Goal: Information Seeking & Learning: Learn about a topic

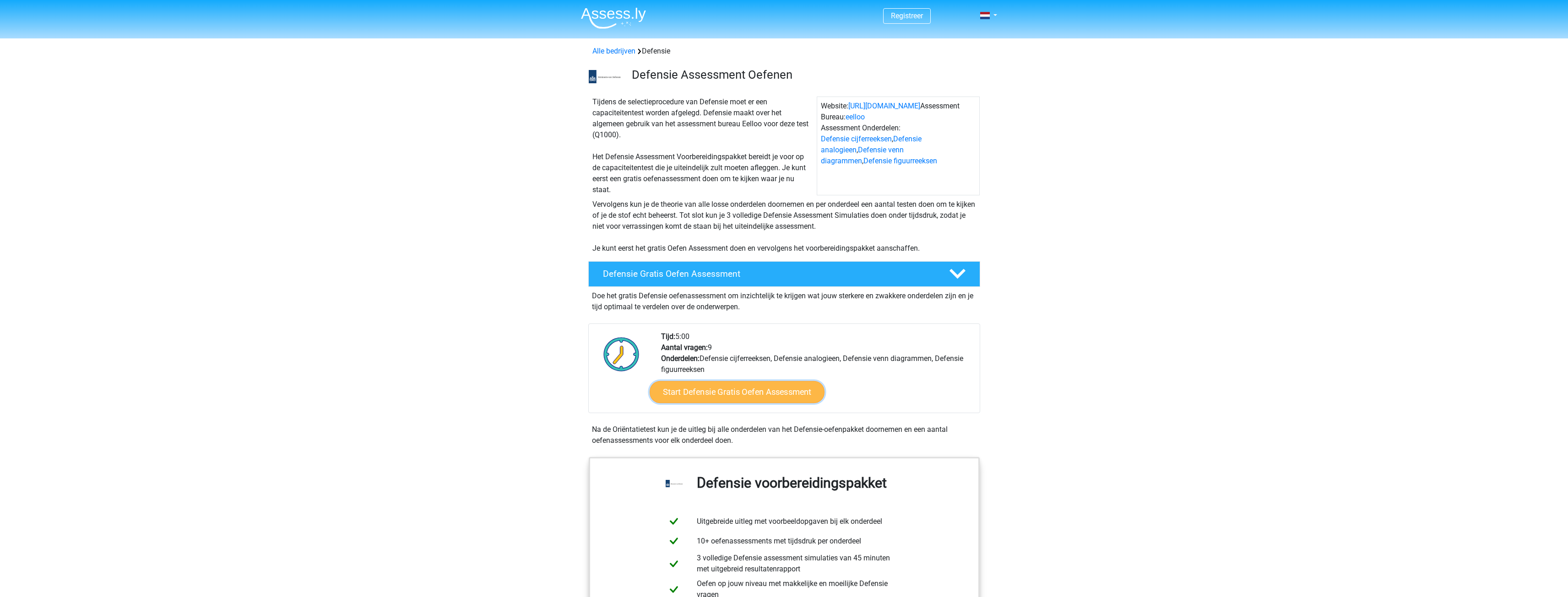
click at [742, 394] on link "Start Defensie Gratis Oefen Assessment" at bounding box center [737, 392] width 175 height 22
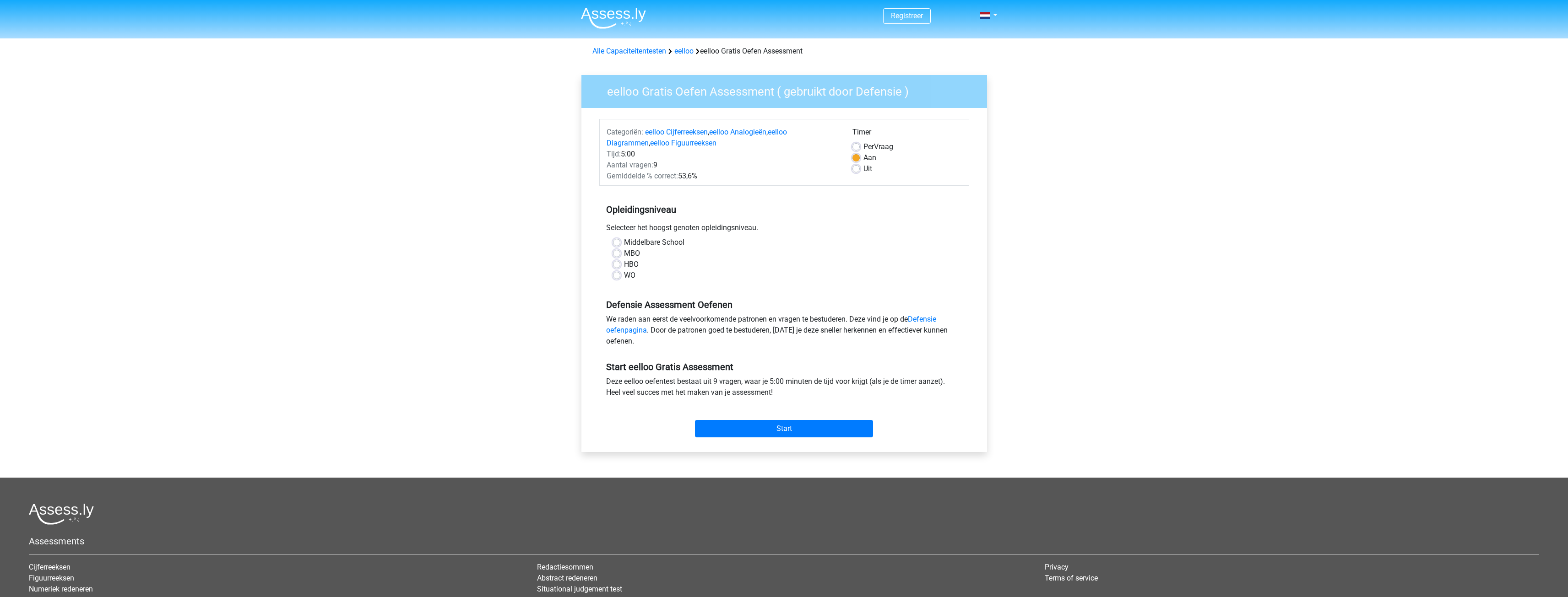
click at [628, 279] on label "WO" at bounding box center [630, 276] width 12 height 11
click at [620, 279] on input "WO" at bounding box center [617, 274] width 7 height 9
radio input "true"
click at [793, 425] on input "Start" at bounding box center [784, 428] width 178 height 17
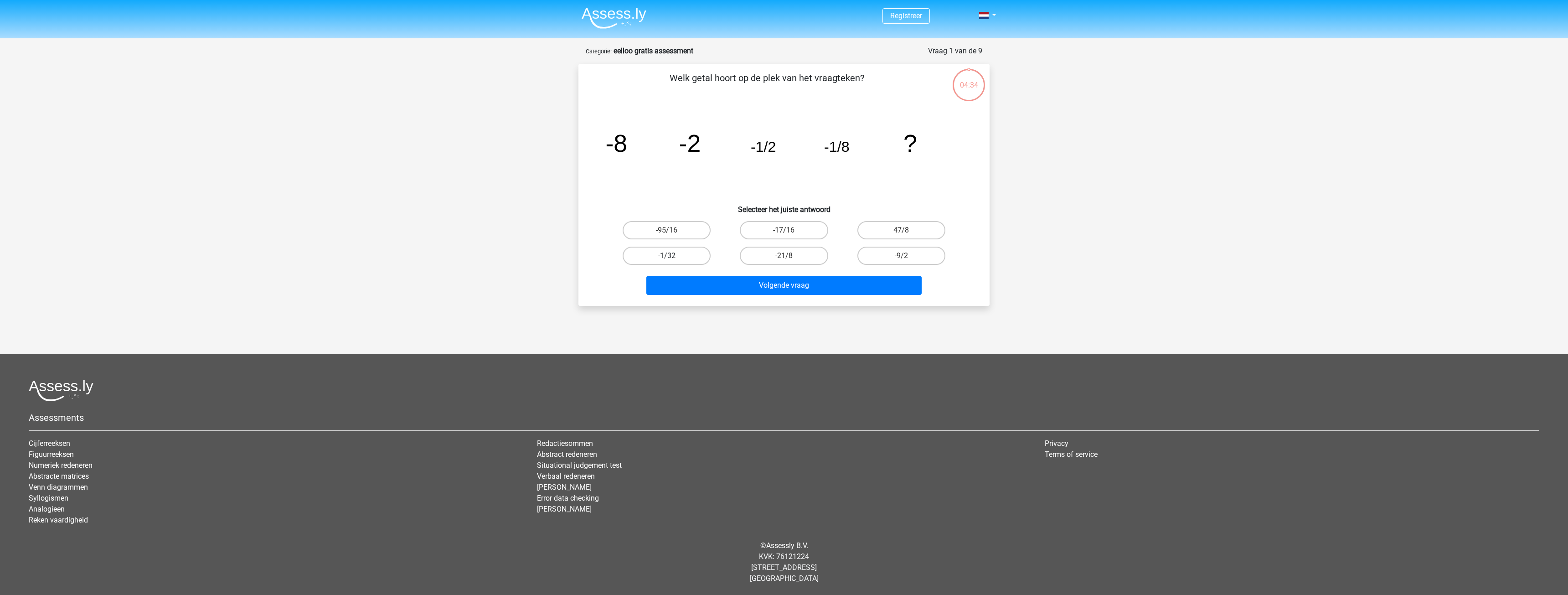
click at [685, 260] on label "-1/32" at bounding box center [667, 256] width 88 height 18
click at [673, 260] on input "-1/32" at bounding box center [670, 259] width 6 height 6
radio input "true"
click at [754, 281] on button "Volgende vraag" at bounding box center [784, 285] width 276 height 19
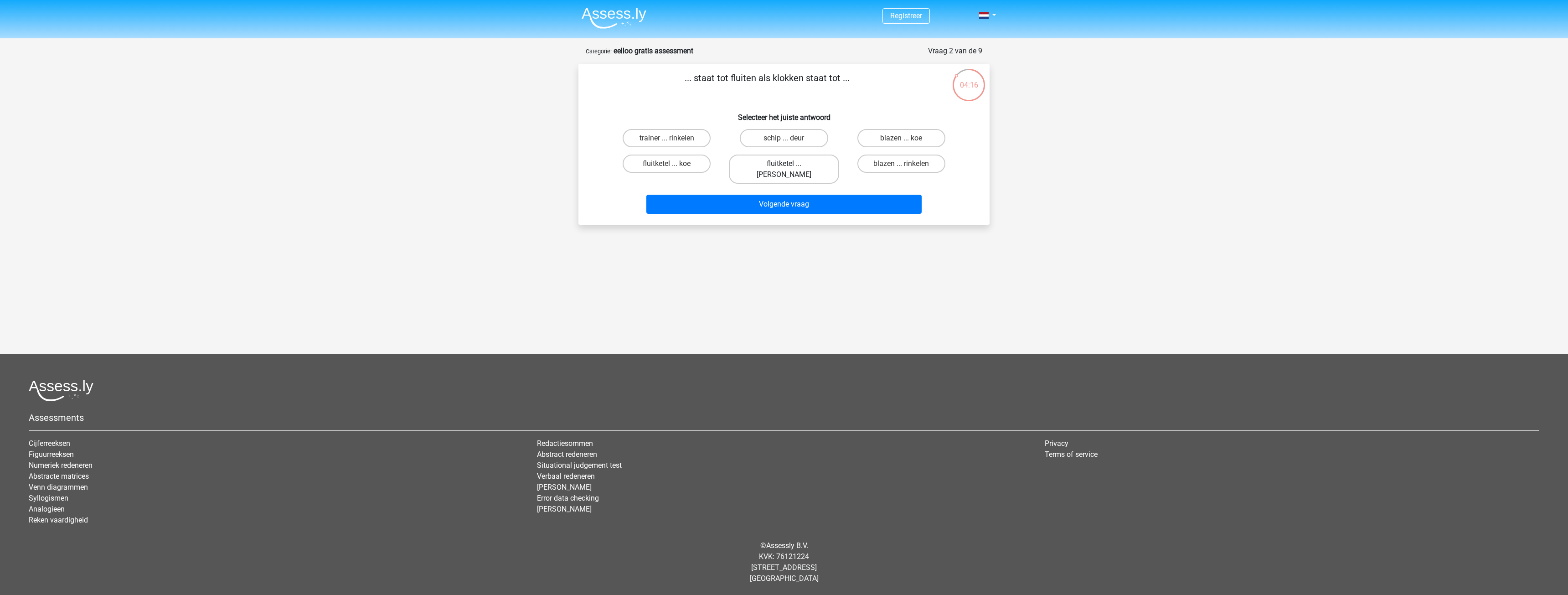
click at [774, 163] on label "fluitketel ... luiden" at bounding box center [783, 169] width 110 height 29
click at [784, 164] on input "fluitketel ... luiden" at bounding box center [787, 167] width 6 height 6
radio input "true"
click at [777, 195] on button "Volgende vraag" at bounding box center [784, 204] width 276 height 19
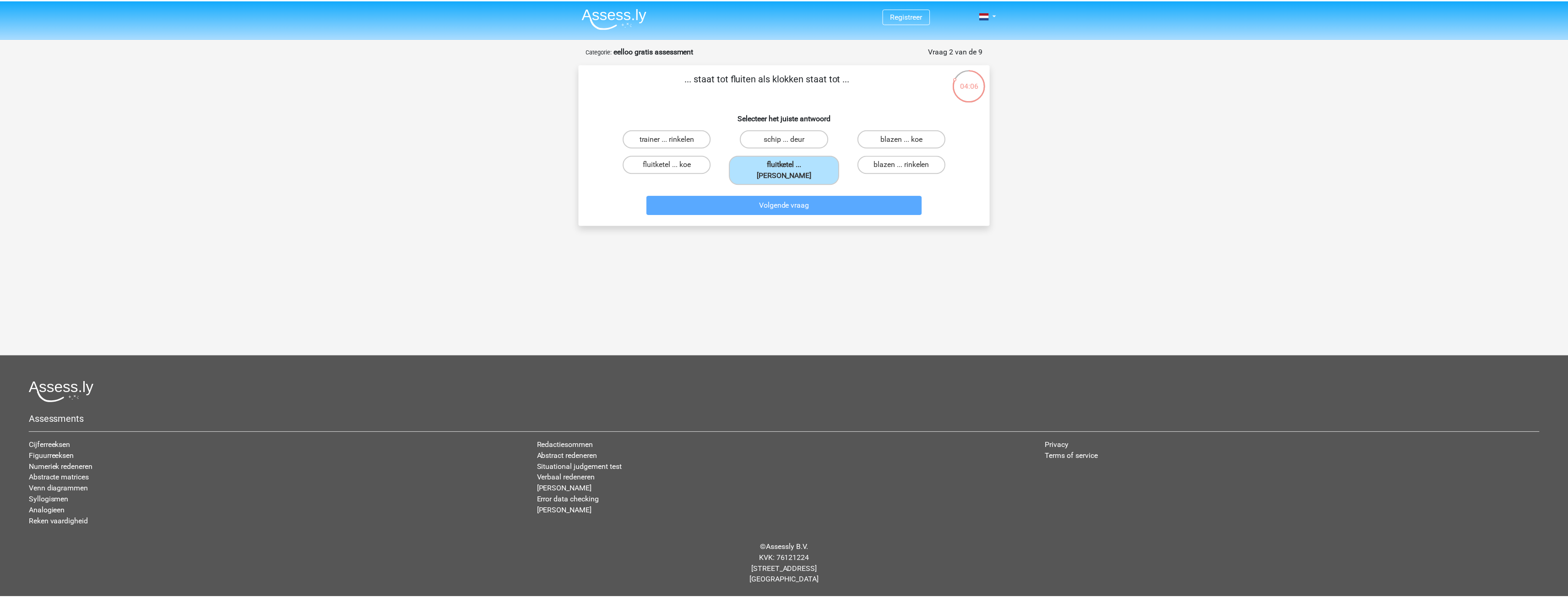
scroll to position [10, 0]
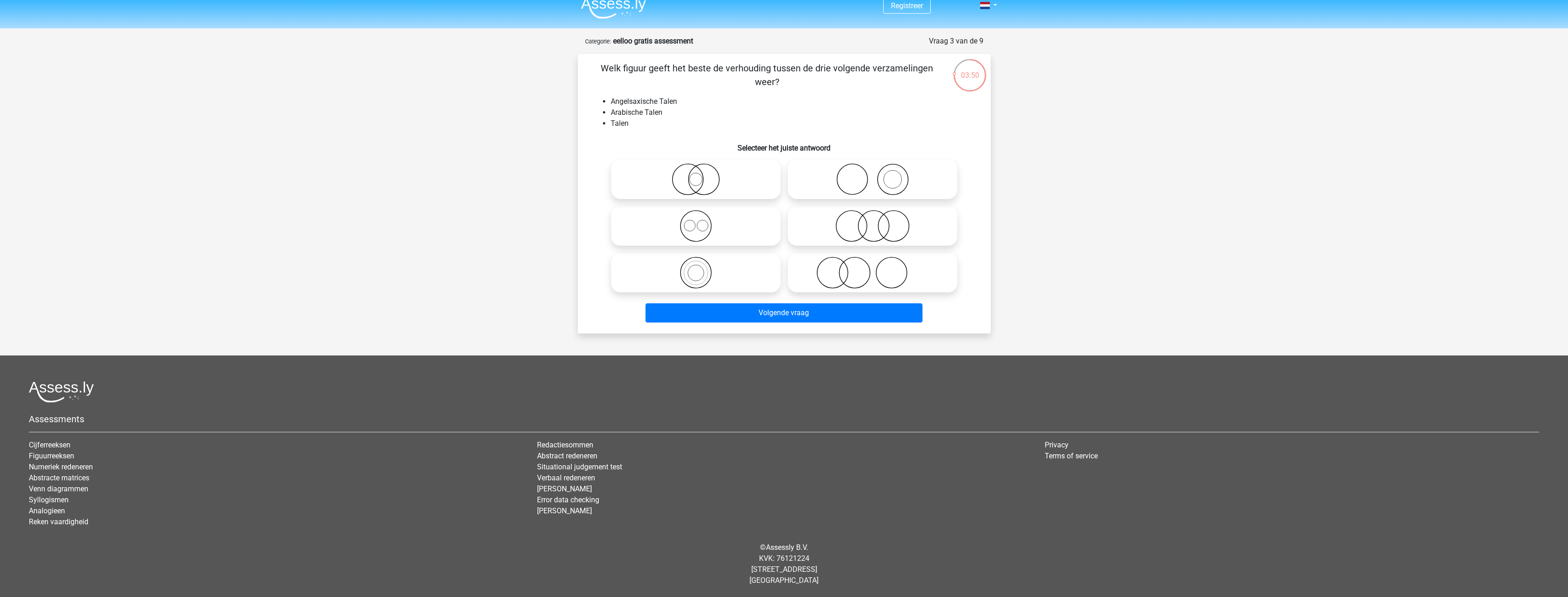
click at [702, 230] on icon at bounding box center [696, 226] width 162 height 32
click at [702, 221] on input "radio" at bounding box center [699, 219] width 6 height 6
radio input "true"
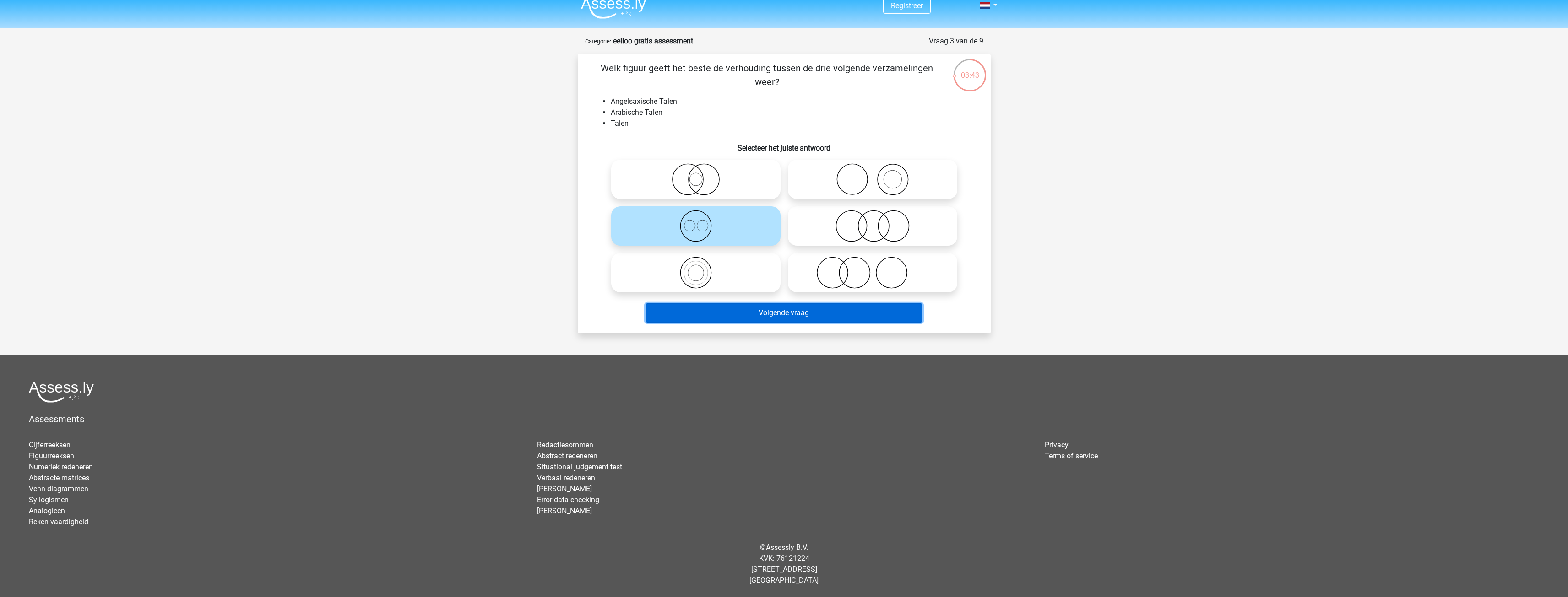
click at [774, 317] on button "Volgende vraag" at bounding box center [784, 312] width 277 height 19
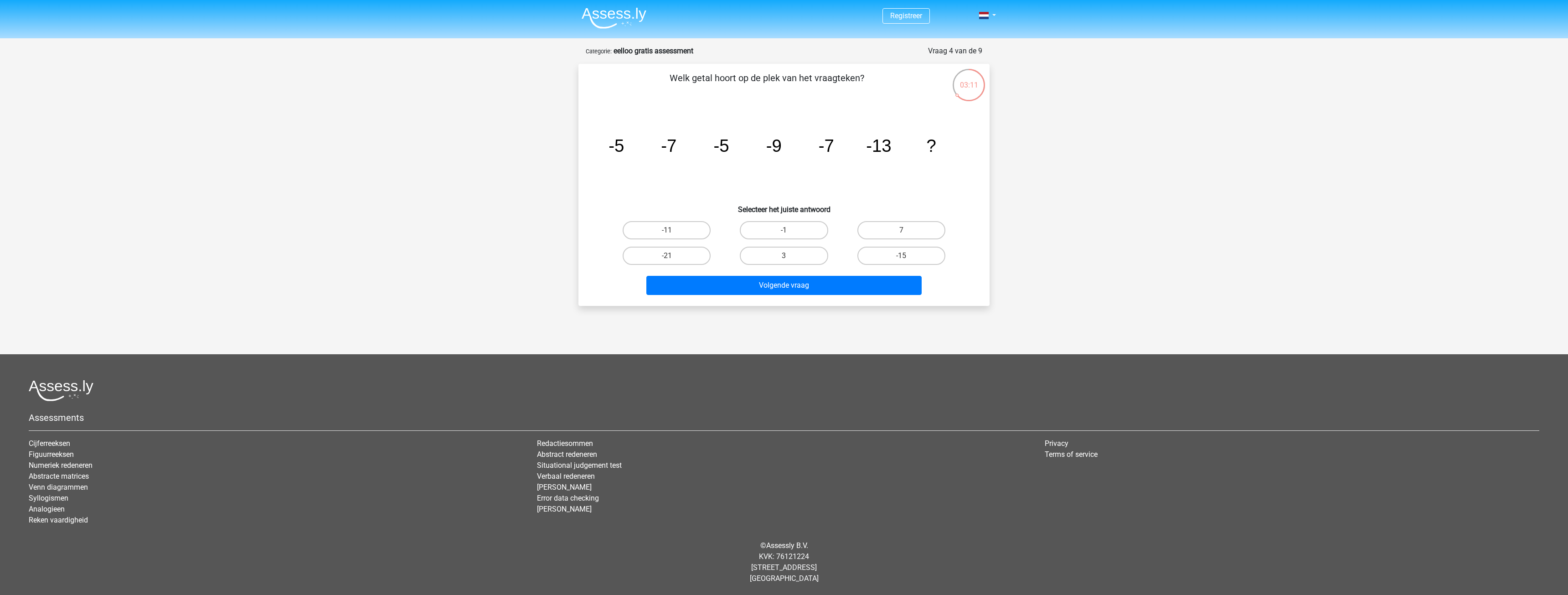
click at [703, 220] on div "-11" at bounding box center [667, 230] width 117 height 26
click at [699, 227] on label "-11" at bounding box center [667, 230] width 88 height 18
click at [673, 230] on input "-11" at bounding box center [670, 233] width 6 height 6
radio input "true"
click at [807, 298] on div "Volgende vraag" at bounding box center [784, 287] width 352 height 23
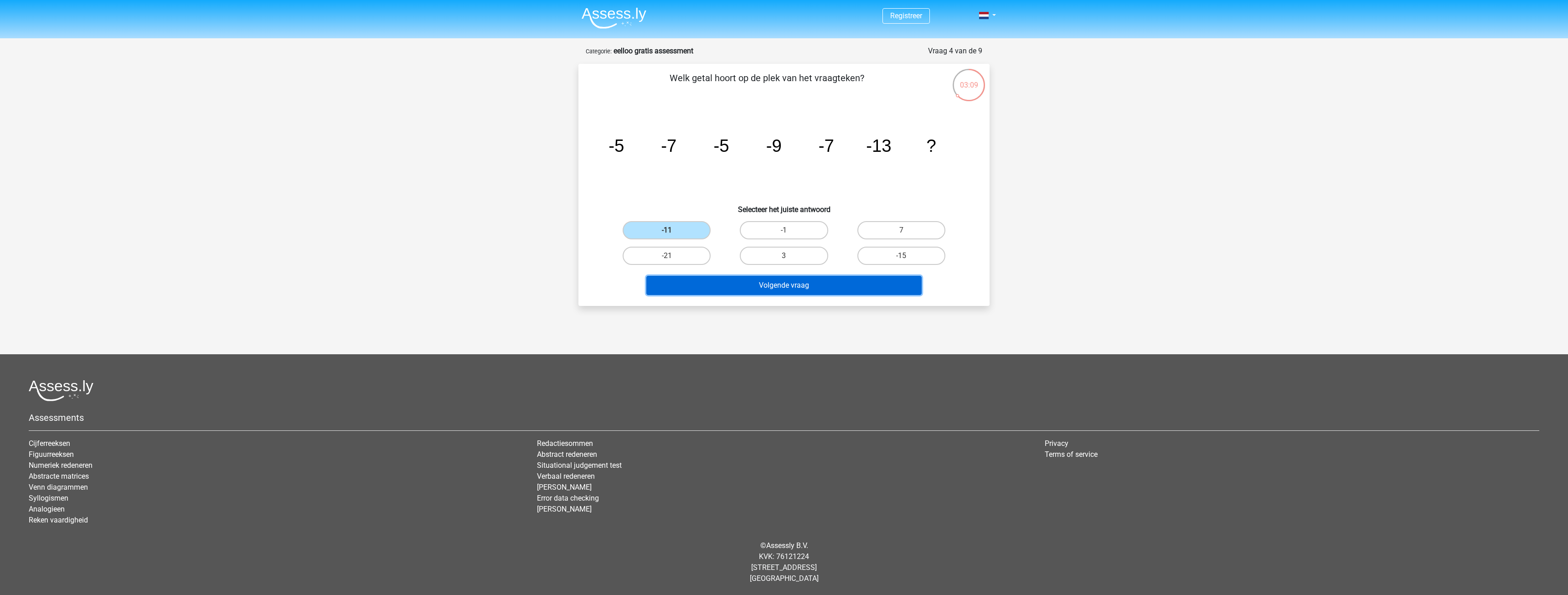
click at [806, 288] on button "Volgende vraag" at bounding box center [784, 285] width 276 height 19
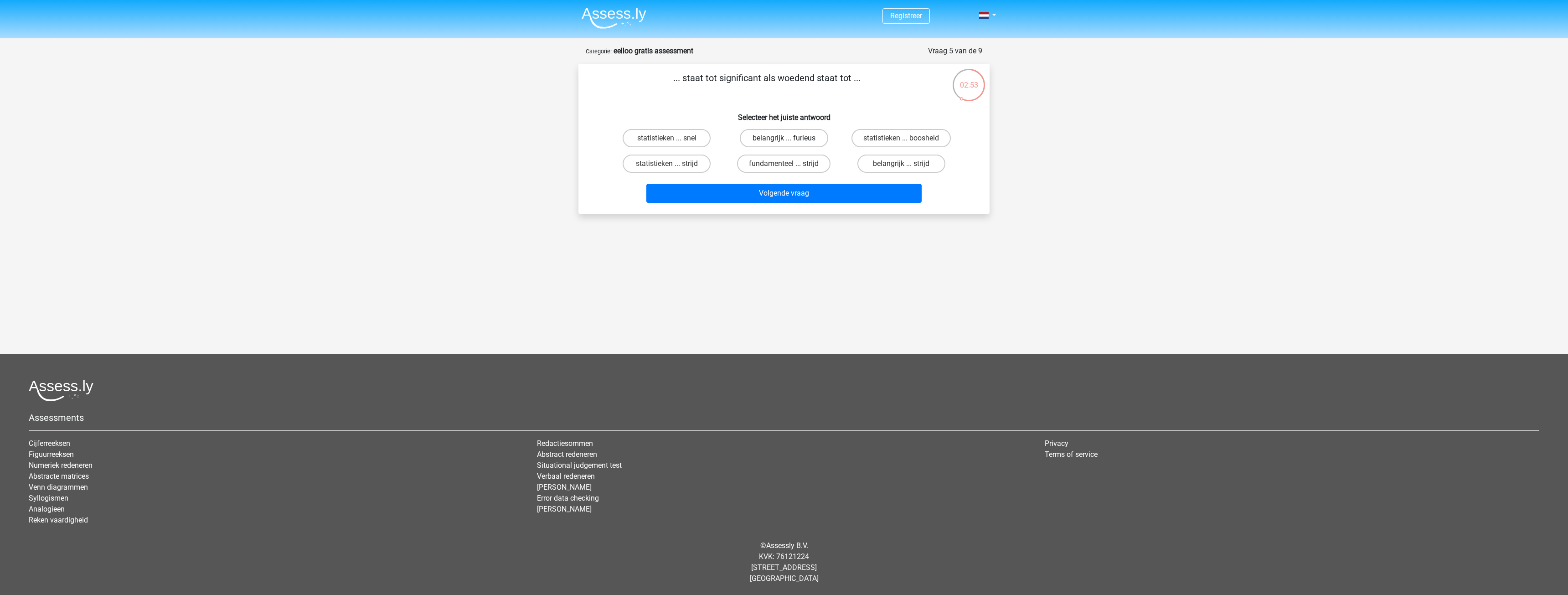
click at [769, 136] on label "belangrijk ... furieus" at bounding box center [783, 138] width 88 height 18
click at [784, 138] on input "belangrijk ... furieus" at bounding box center [787, 141] width 6 height 6
radio input "true"
click at [765, 194] on button "Volgende vraag" at bounding box center [784, 193] width 276 height 19
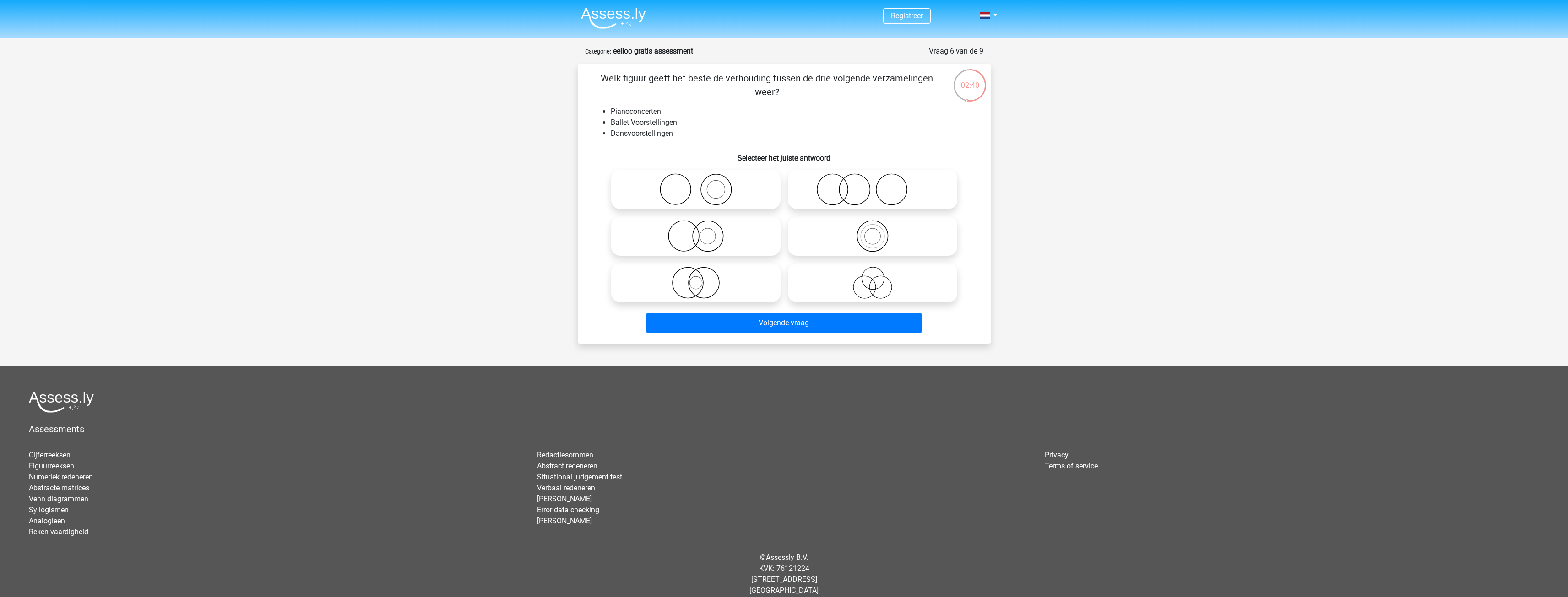
scroll to position [10, 0]
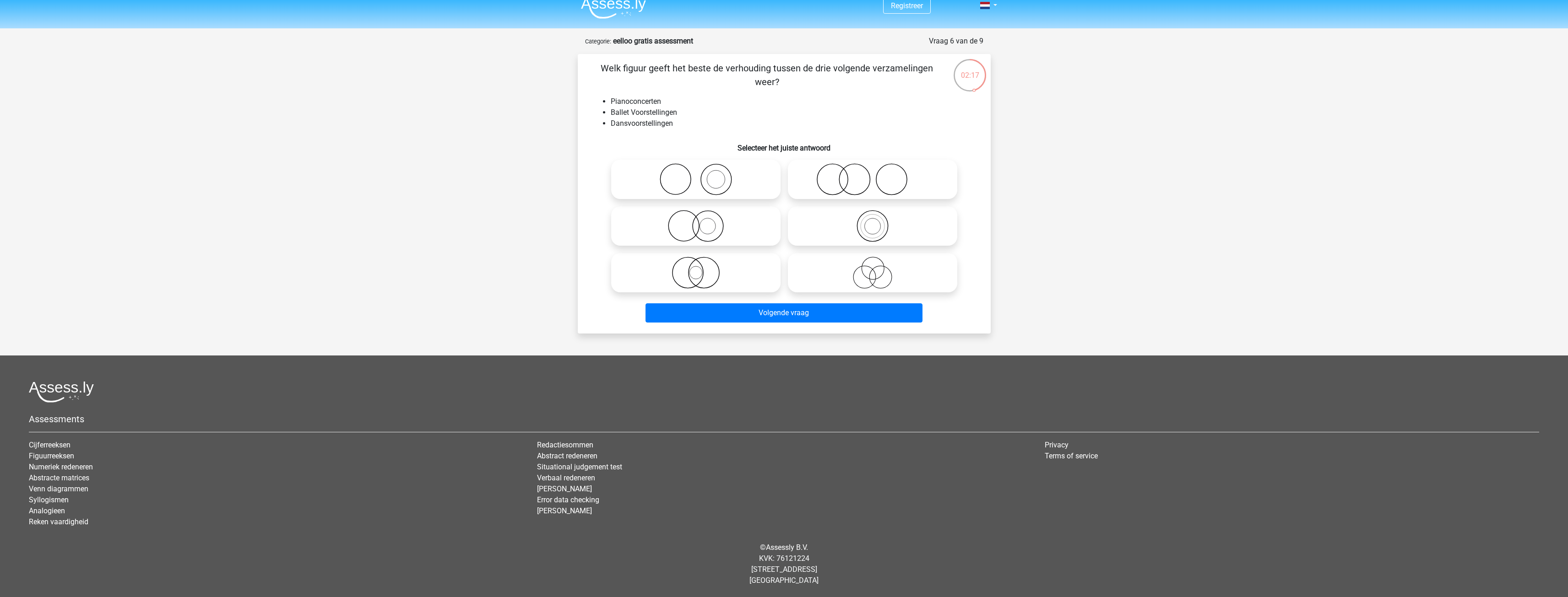
click at [735, 199] on label at bounding box center [696, 179] width 169 height 39
click at [702, 175] on input "radio" at bounding box center [699, 172] width 6 height 6
radio input "true"
click at [694, 215] on circle at bounding box center [683, 226] width 31 height 31
click at [696, 216] on input "radio" at bounding box center [699, 219] width 6 height 6
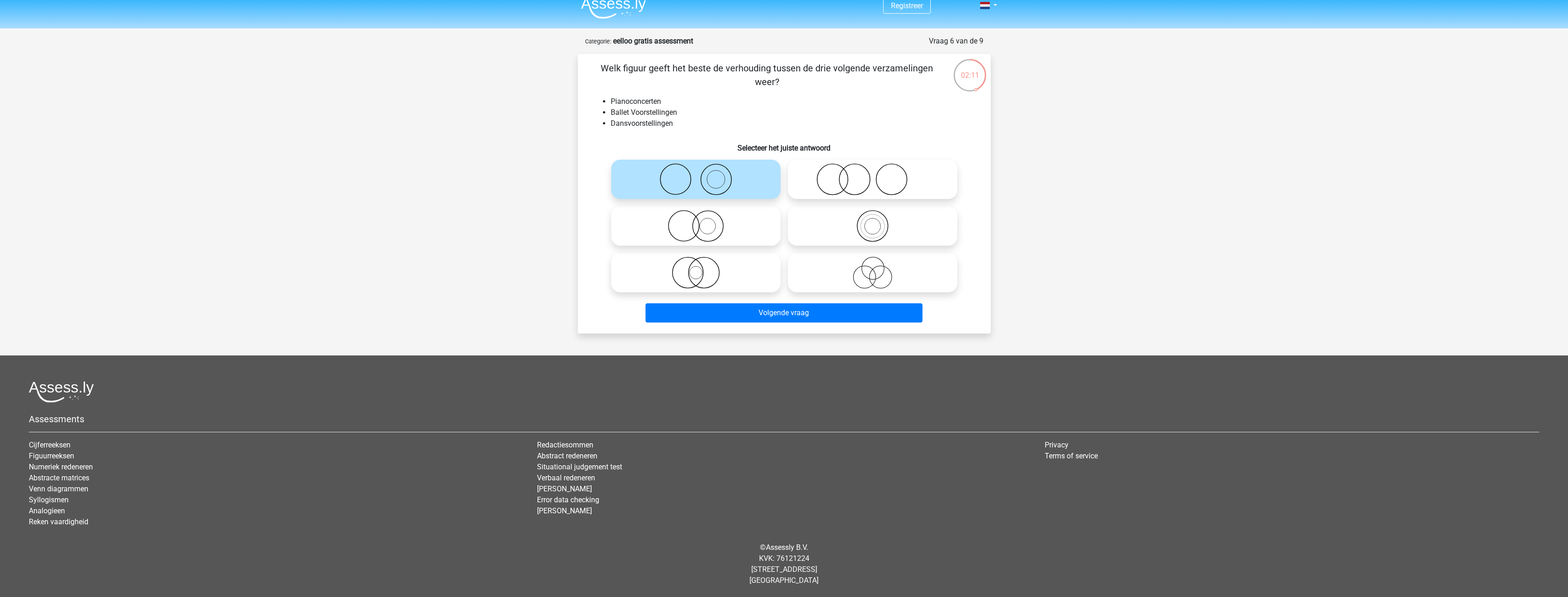
radio input "true"
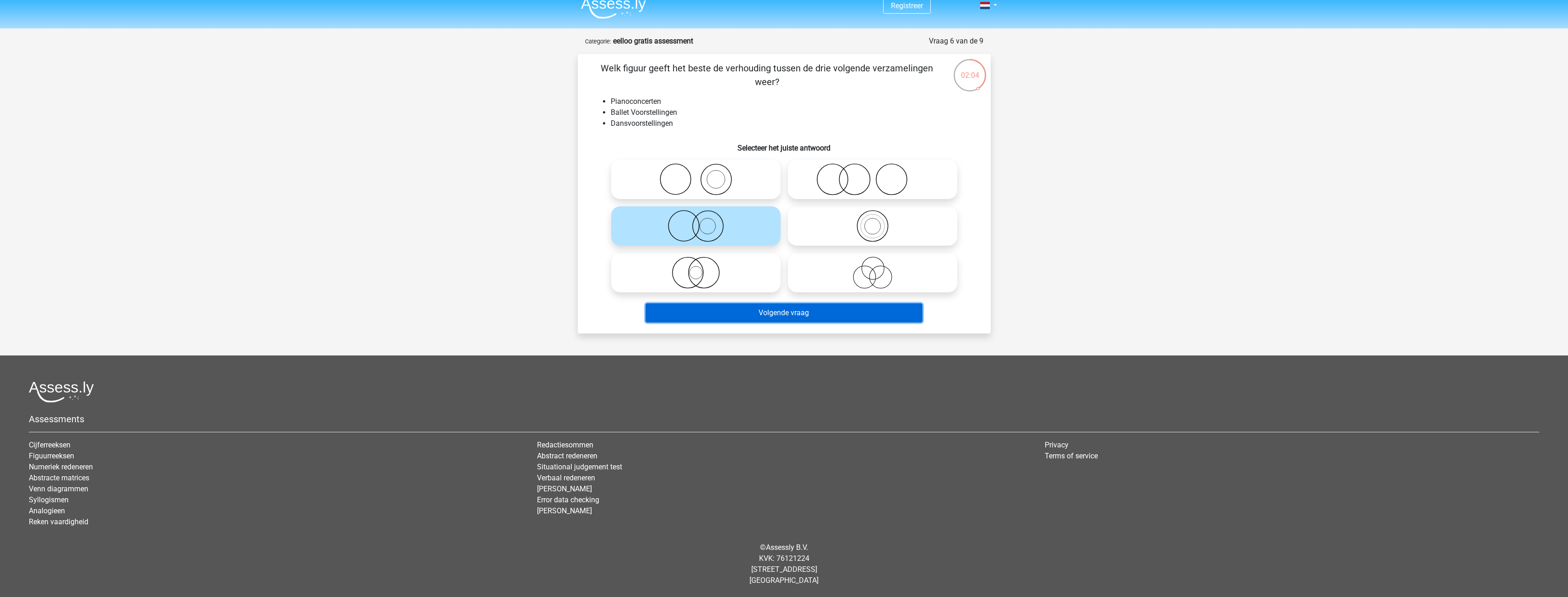
click at [748, 310] on button "Volgende vraag" at bounding box center [784, 312] width 277 height 19
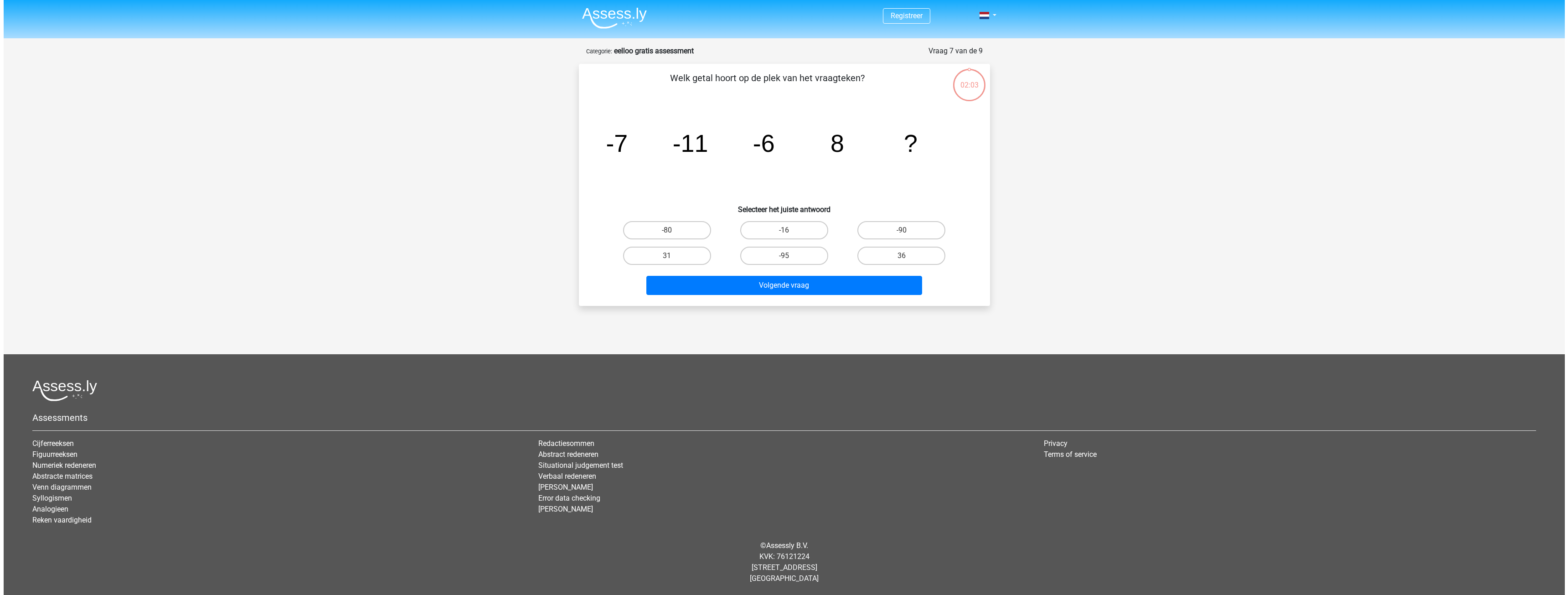
scroll to position [0, 0]
click at [780, 227] on label "-16" at bounding box center [783, 230] width 88 height 18
click at [784, 230] on input "-16" at bounding box center [787, 233] width 6 height 6
radio input "true"
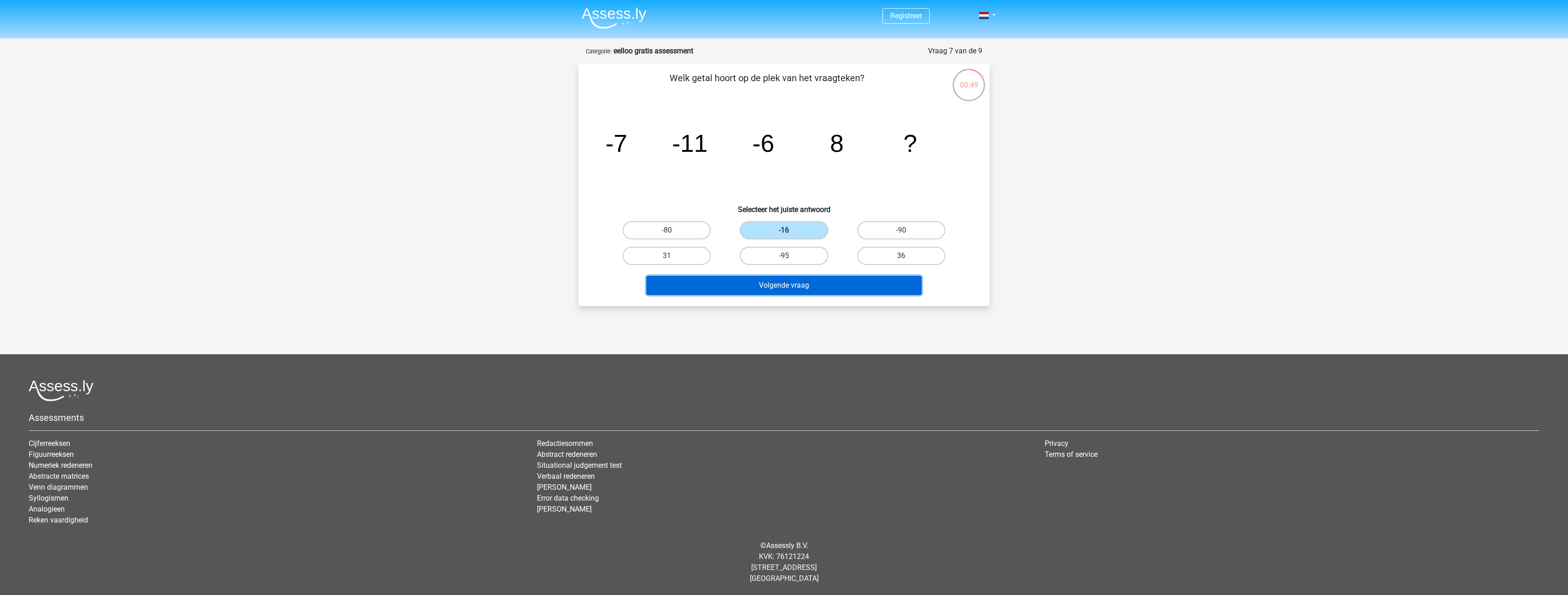
click at [789, 281] on button "Volgende vraag" at bounding box center [784, 285] width 276 height 19
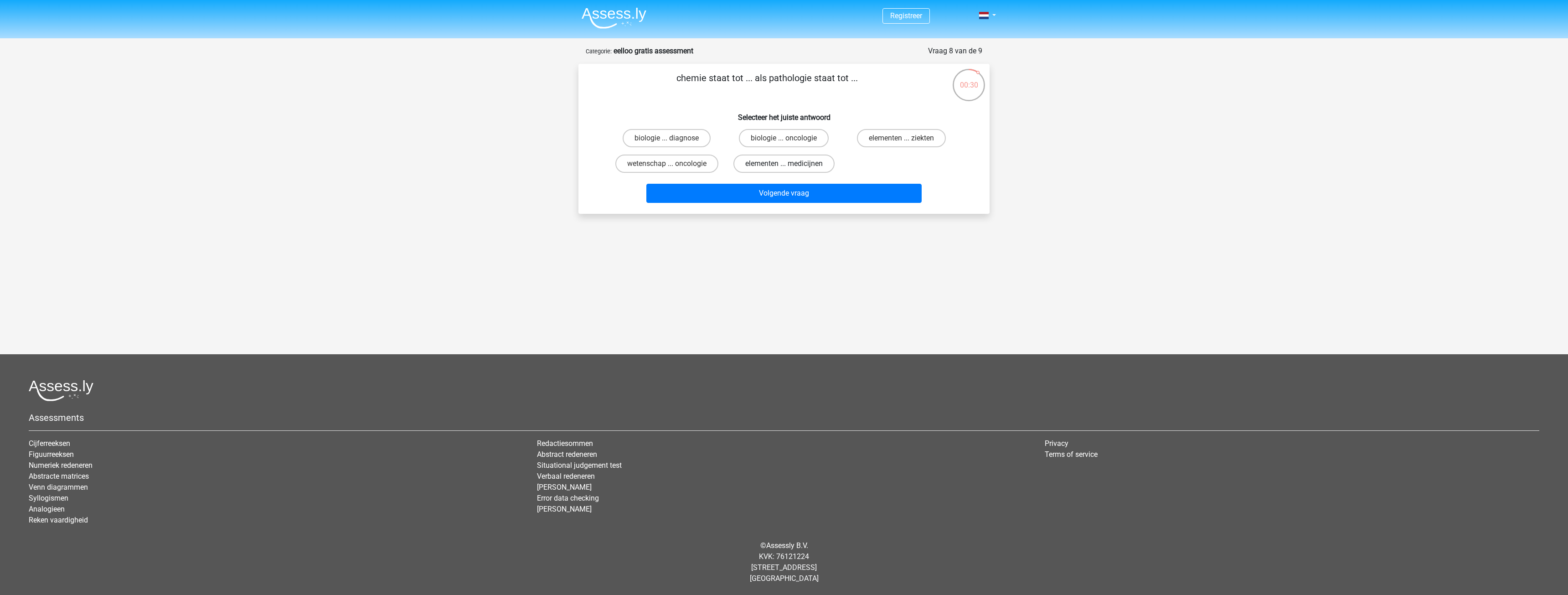
click at [791, 163] on label "elementen ... medicijnen" at bounding box center [784, 164] width 101 height 18
click at [790, 164] on input "elementen ... medicijnen" at bounding box center [787, 167] width 6 height 6
radio input "true"
click at [800, 192] on button "Volgende vraag" at bounding box center [784, 193] width 276 height 19
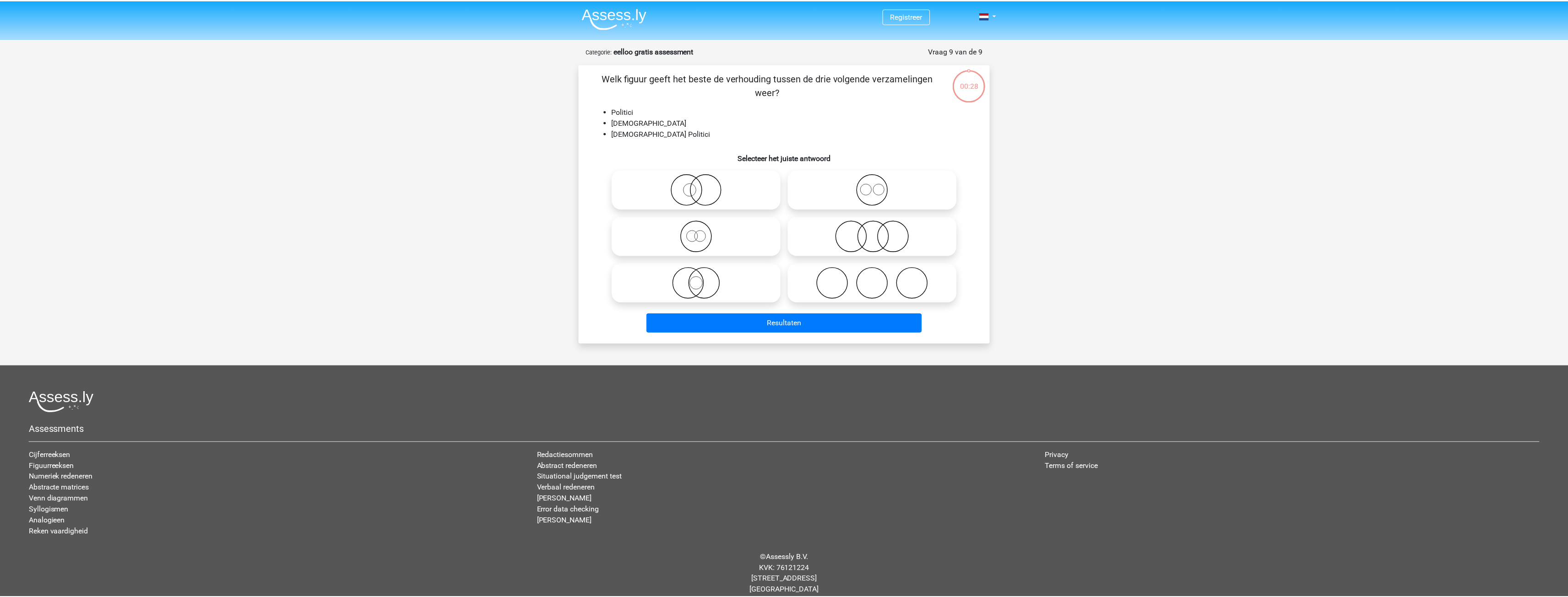
scroll to position [10, 0]
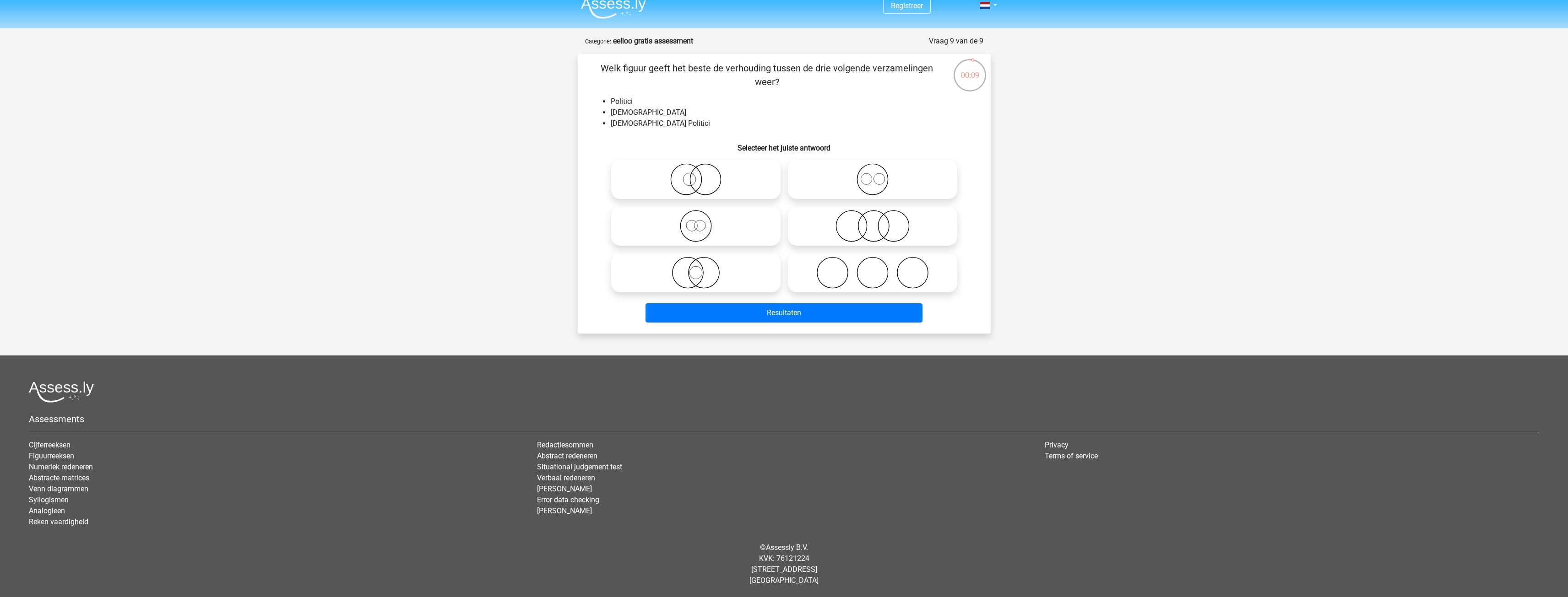
click at [691, 181] on icon at bounding box center [696, 179] width 162 height 32
click at [696, 175] on input "radio" at bounding box center [699, 172] width 6 height 6
radio input "true"
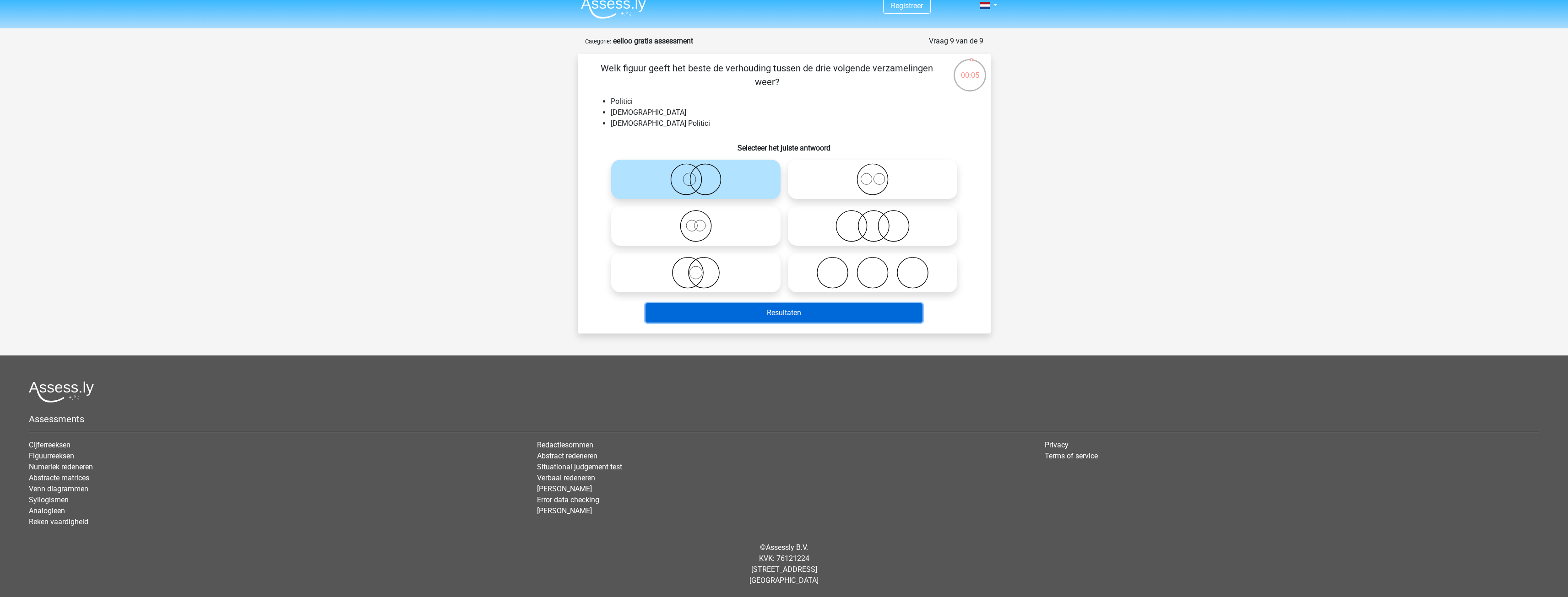
click at [765, 318] on button "Resultaten" at bounding box center [784, 312] width 277 height 19
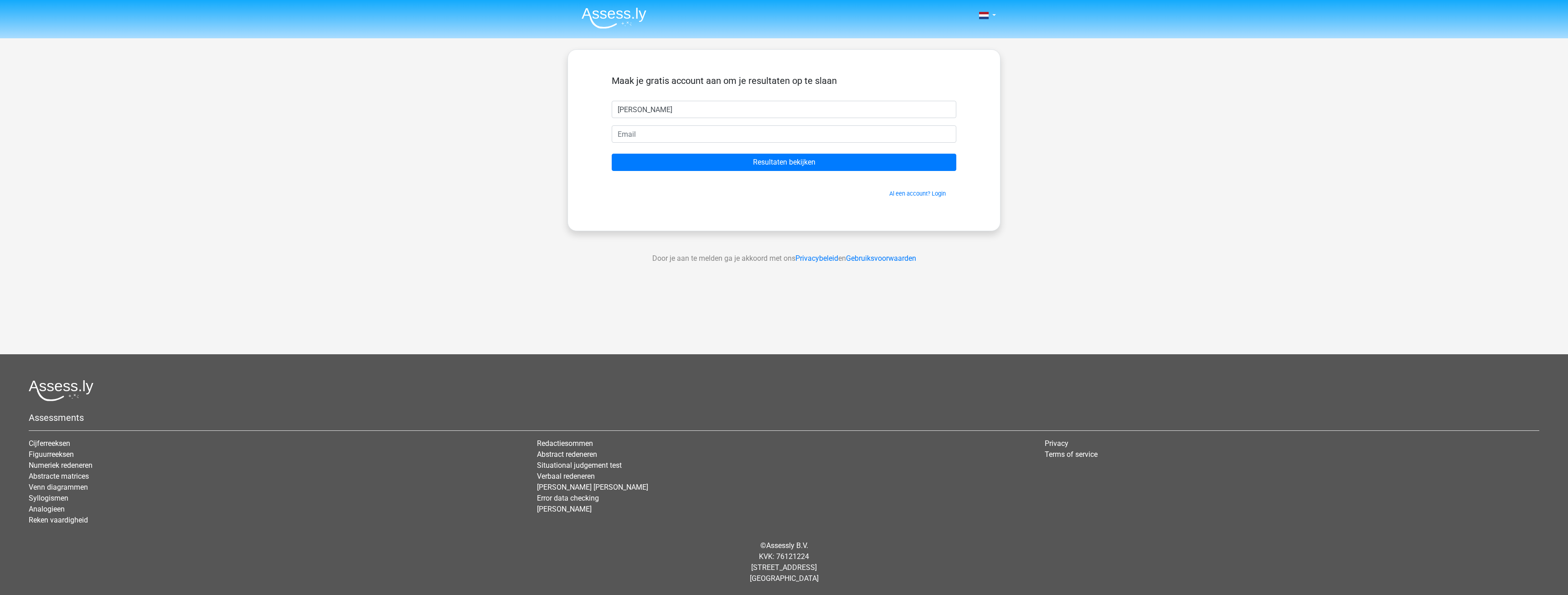
type input "[PERSON_NAME]"
type input "[EMAIL_ADDRESS][DOMAIN_NAME]"
click at [733, 162] on input "Resultaten bekijken" at bounding box center [784, 162] width 345 height 17
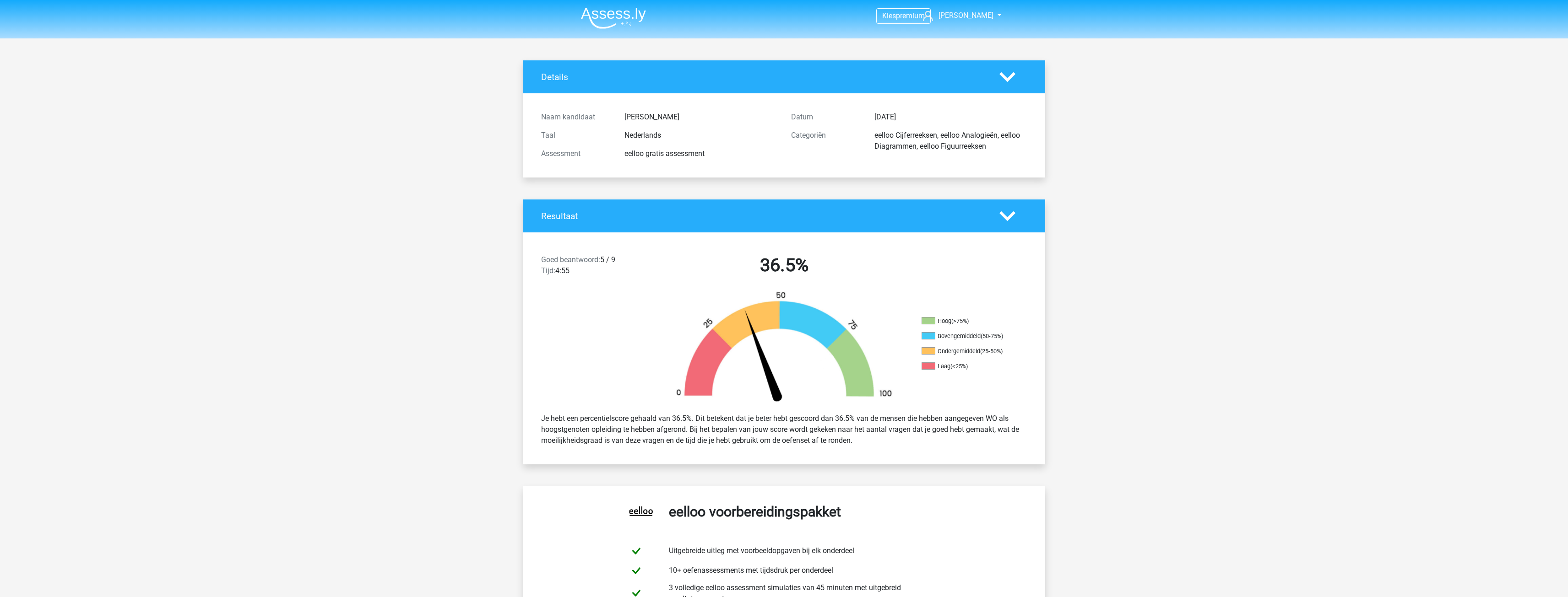
click at [1009, 216] on polygon at bounding box center [1007, 216] width 16 height 10
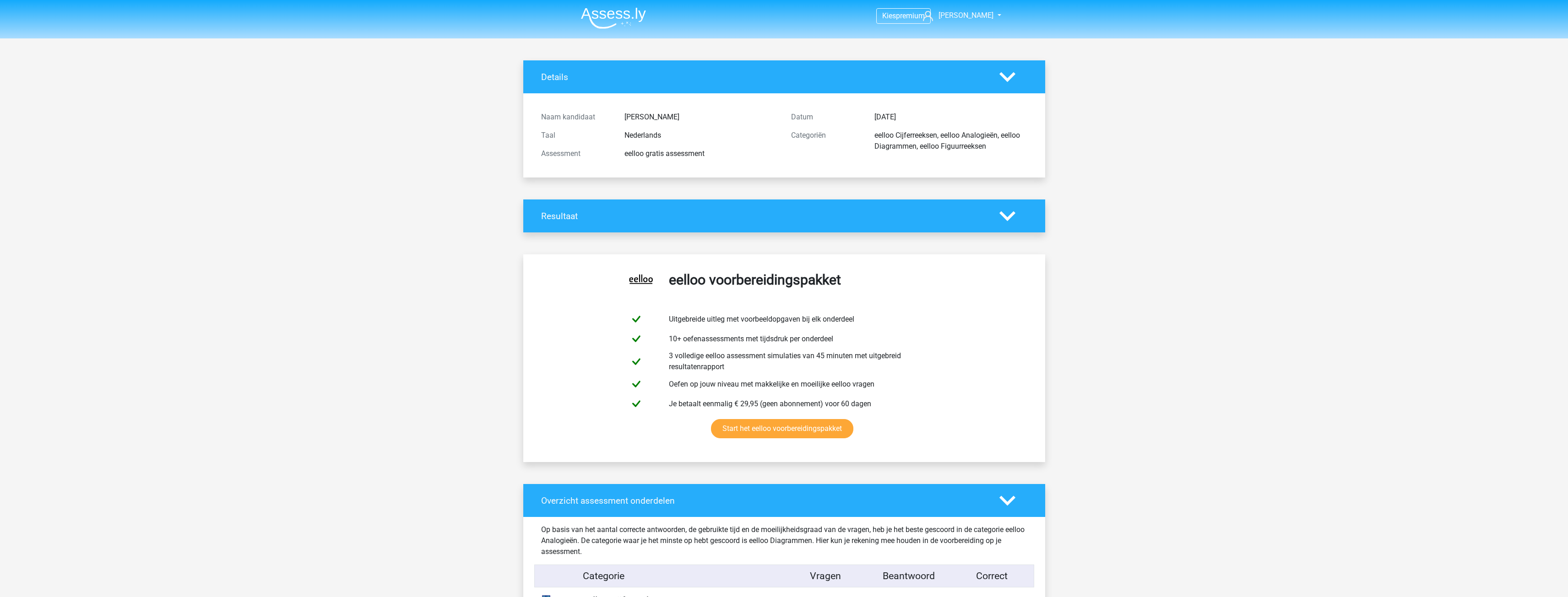
click at [1006, 208] on icon at bounding box center [1007, 216] width 16 height 16
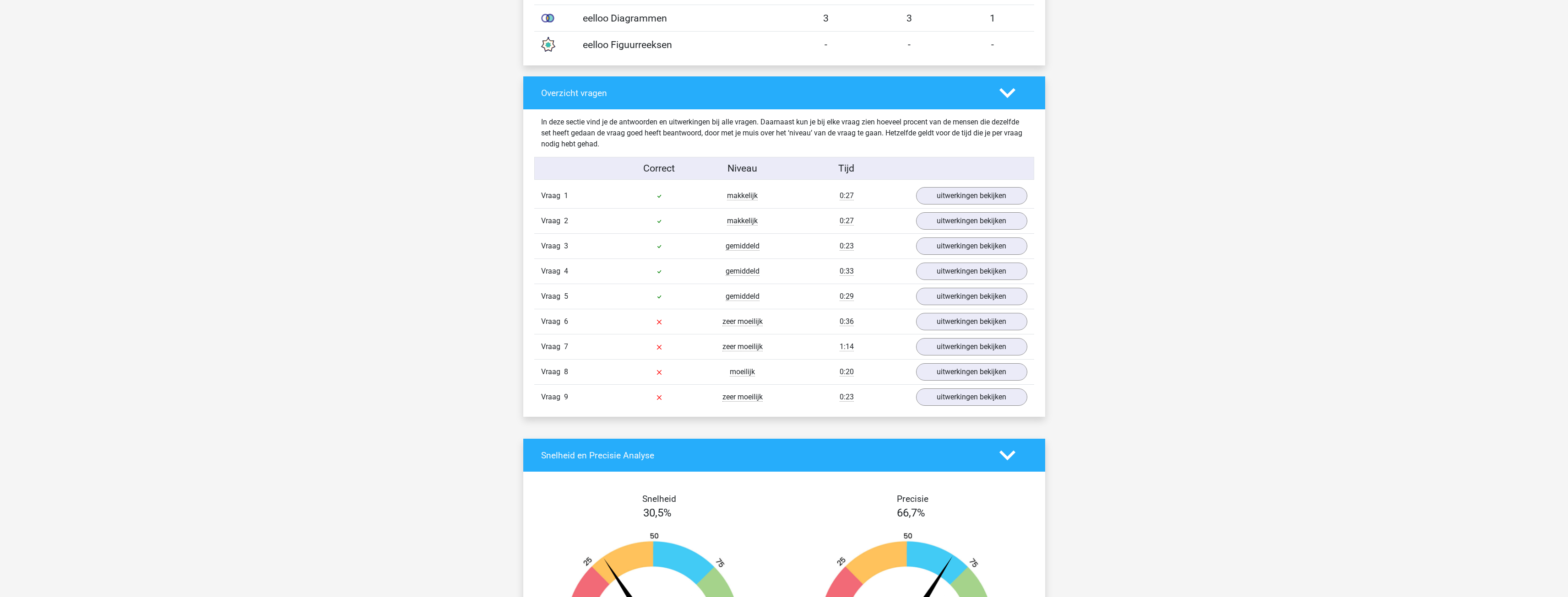
scroll to position [915, 0]
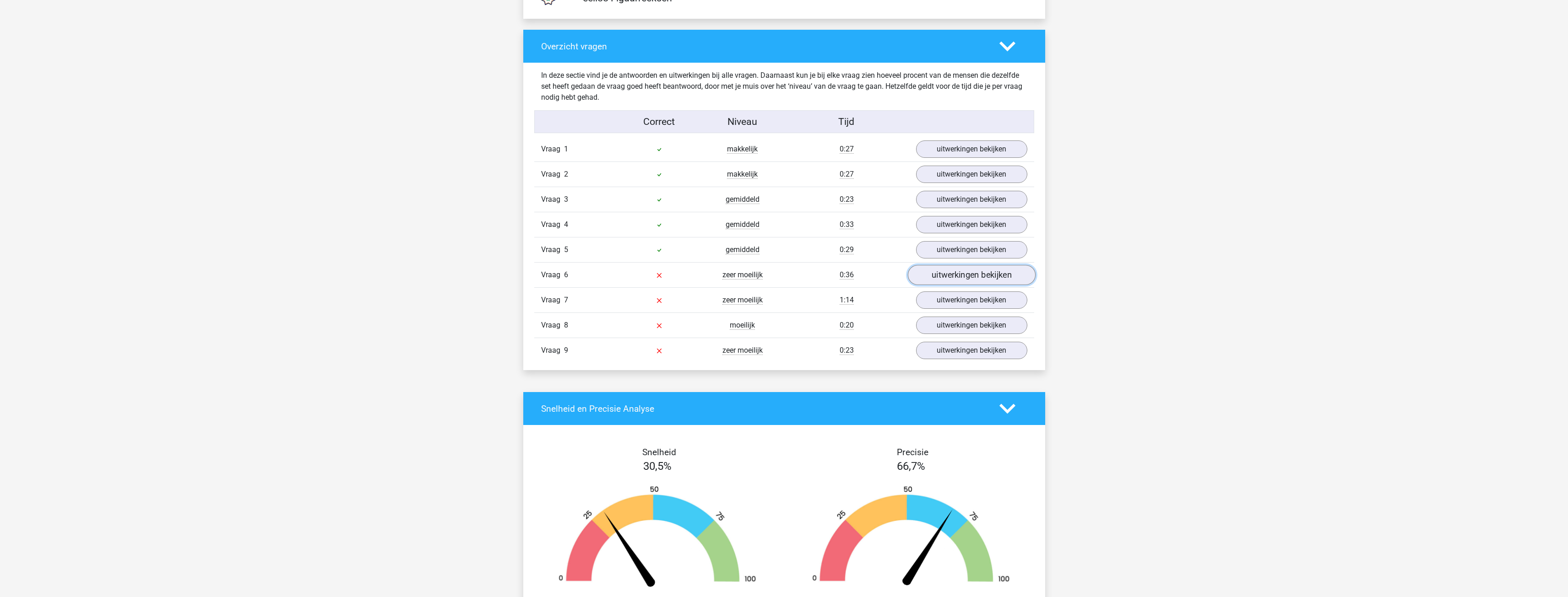
click at [936, 277] on link "uitwerkingen bekijken" at bounding box center [971, 275] width 128 height 20
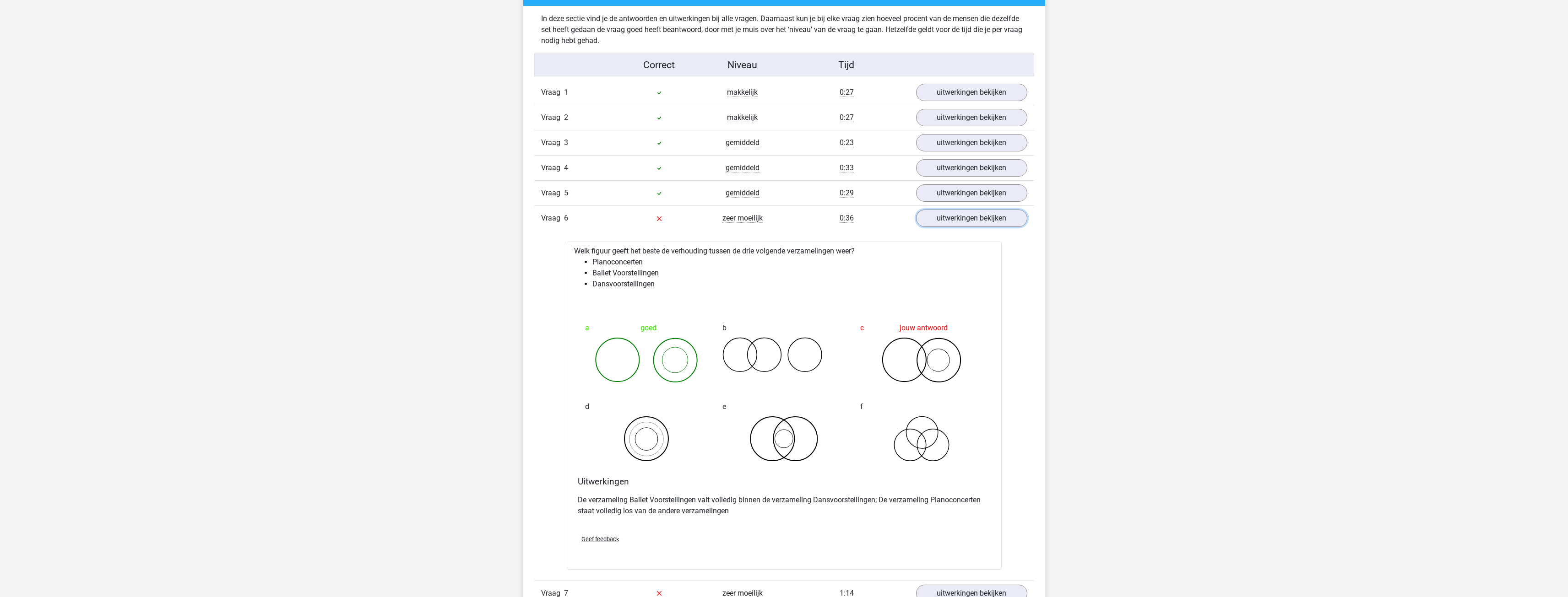
scroll to position [1098, 0]
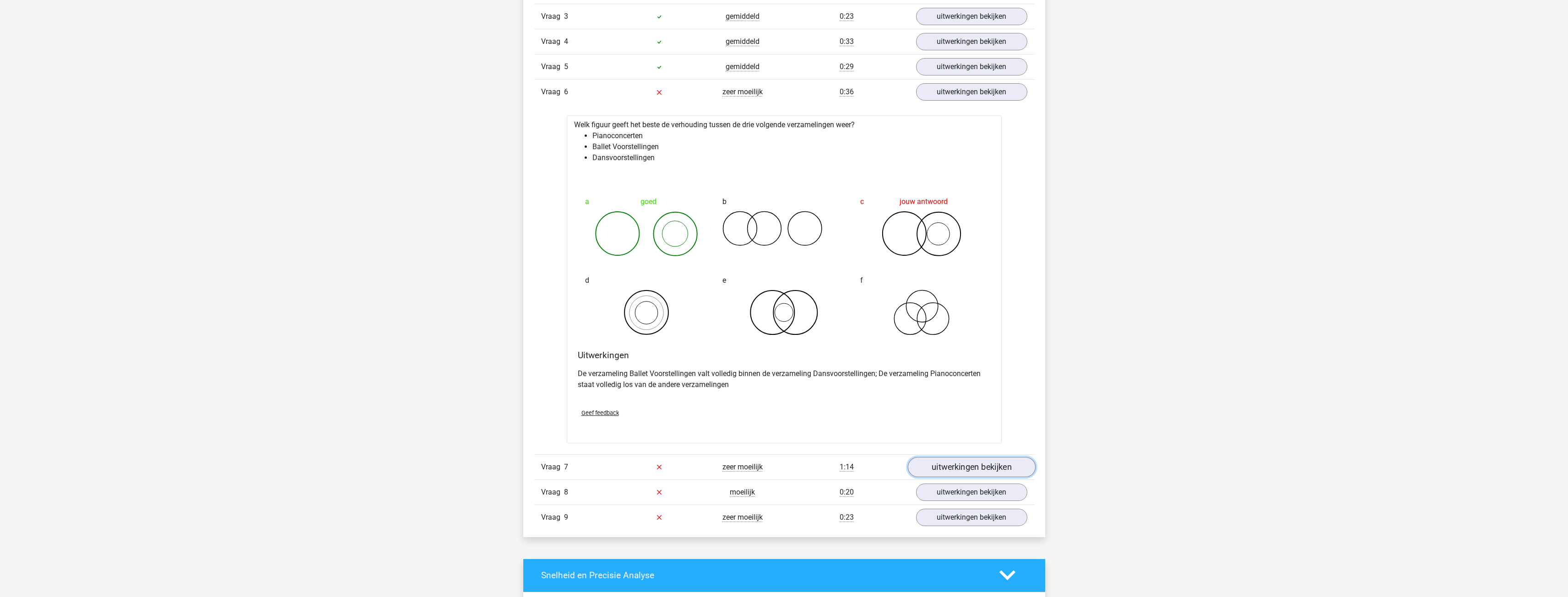
click at [990, 464] on link "uitwerkingen bekijken" at bounding box center [971, 467] width 128 height 20
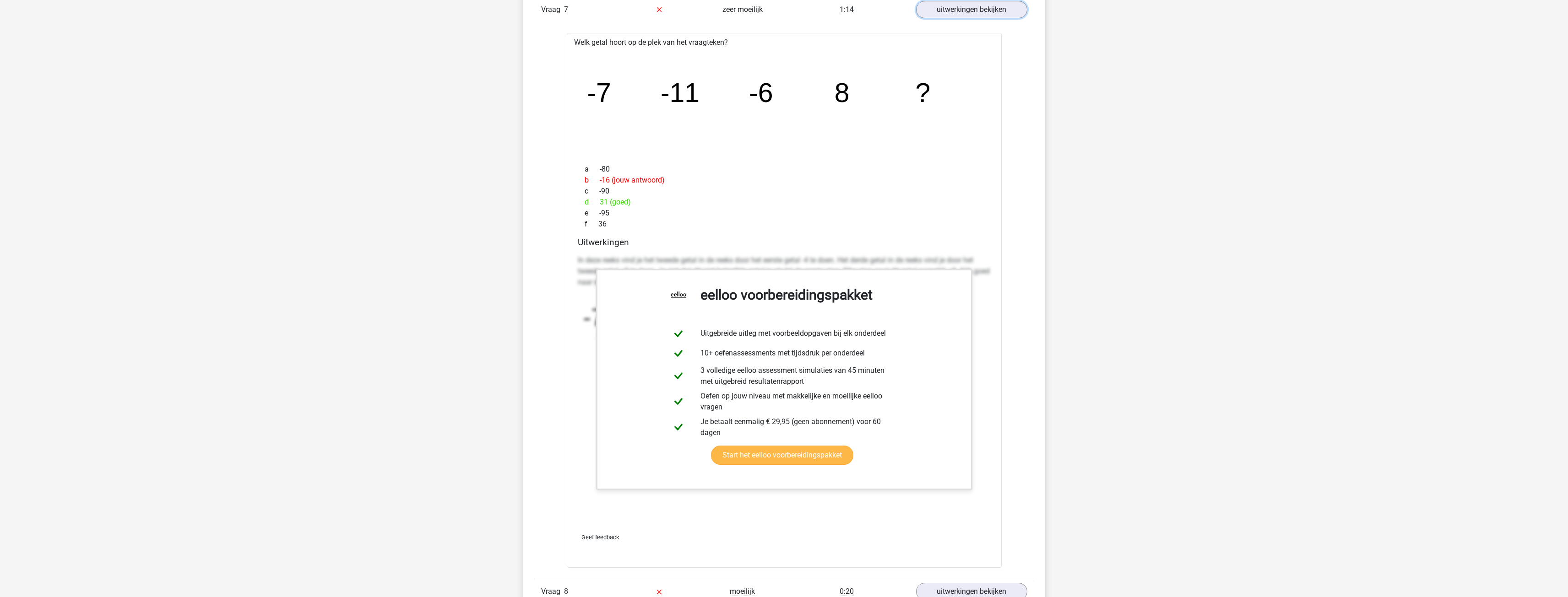
scroll to position [1784, 0]
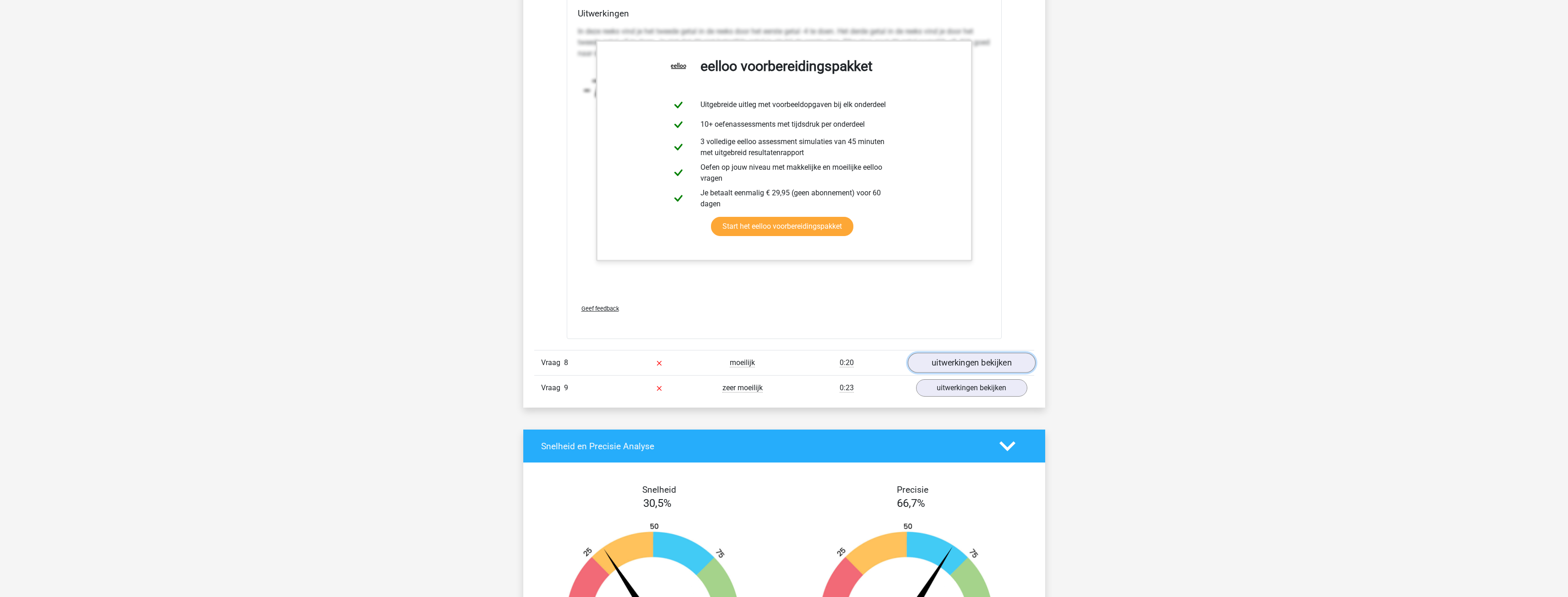
click at [979, 357] on link "uitwerkingen bekijken" at bounding box center [971, 363] width 128 height 20
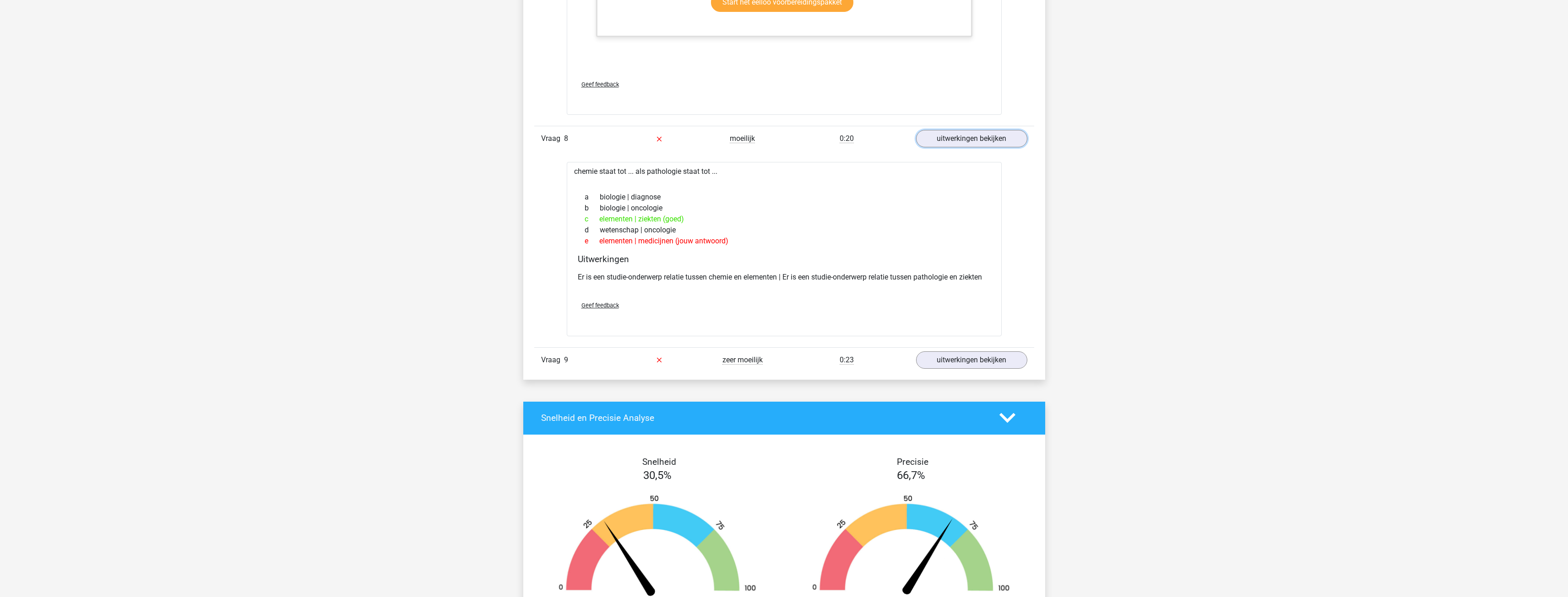
scroll to position [2013, 0]
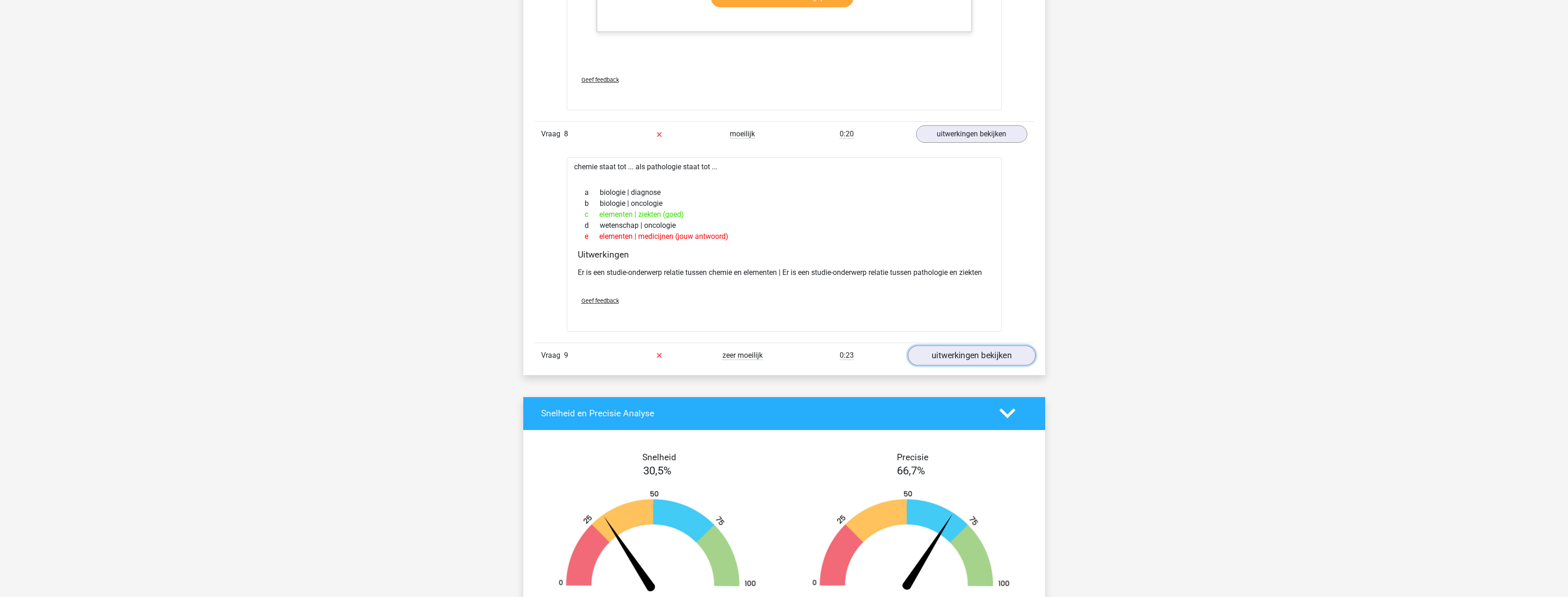
click at [977, 359] on link "uitwerkingen bekijken" at bounding box center [971, 355] width 128 height 20
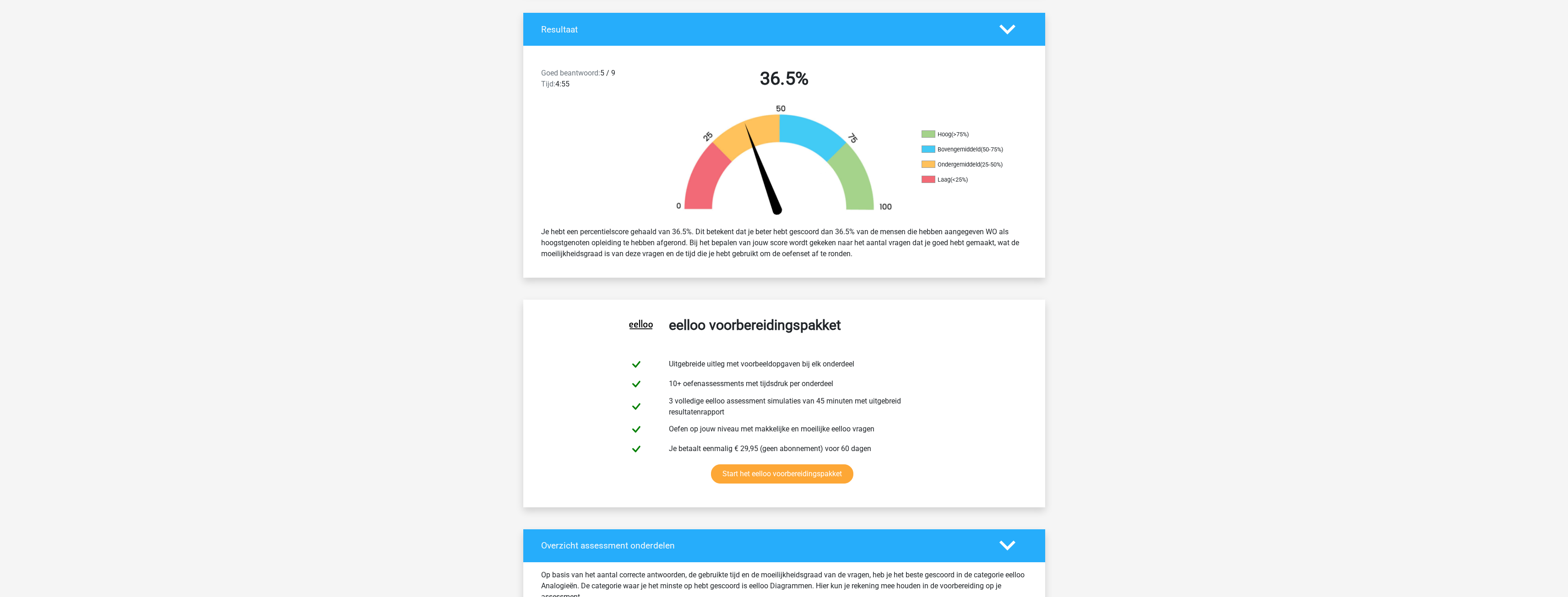
scroll to position [46, 0]
